Goal: Task Accomplishment & Management: Manage account settings

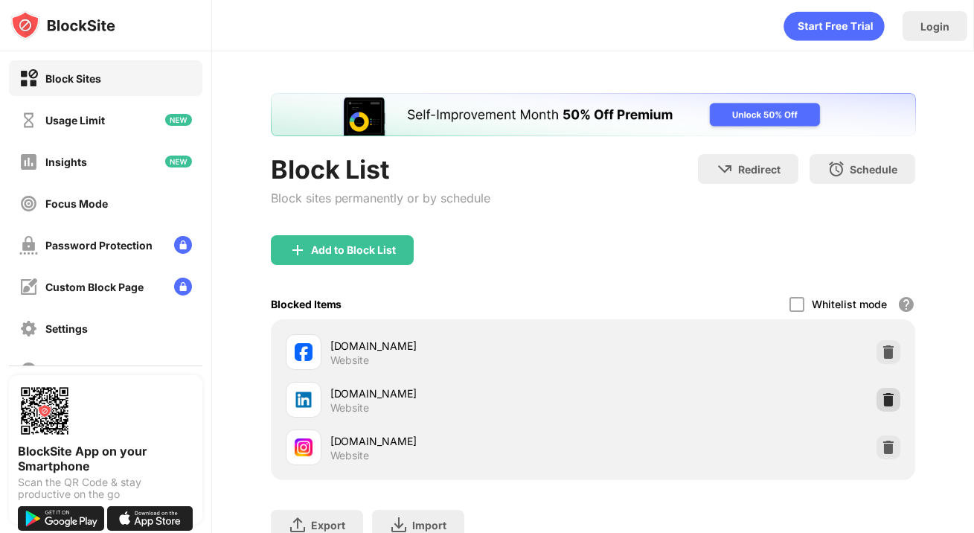
click at [895, 400] on img at bounding box center [888, 399] width 15 height 15
